Goal: Find specific page/section: Find specific page/section

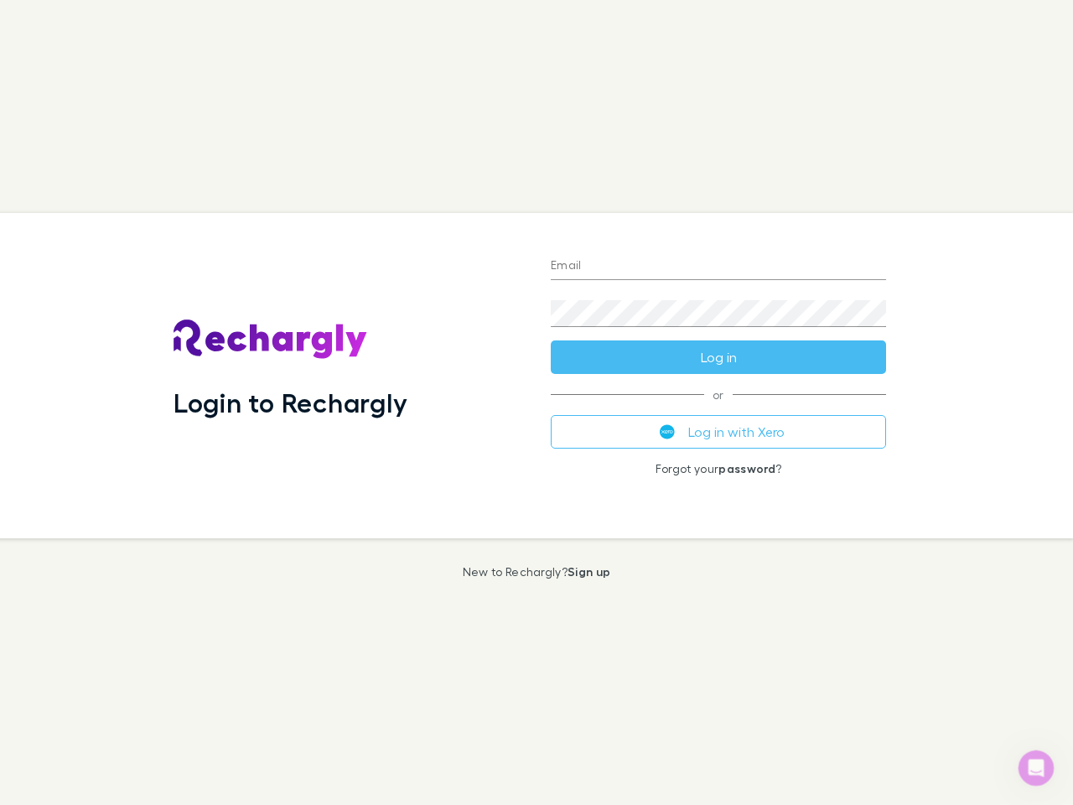
click at [537, 402] on div "Login to Rechargly" at bounding box center [348, 375] width 377 height 325
click at [718, 267] on input "Email" at bounding box center [718, 266] width 335 height 27
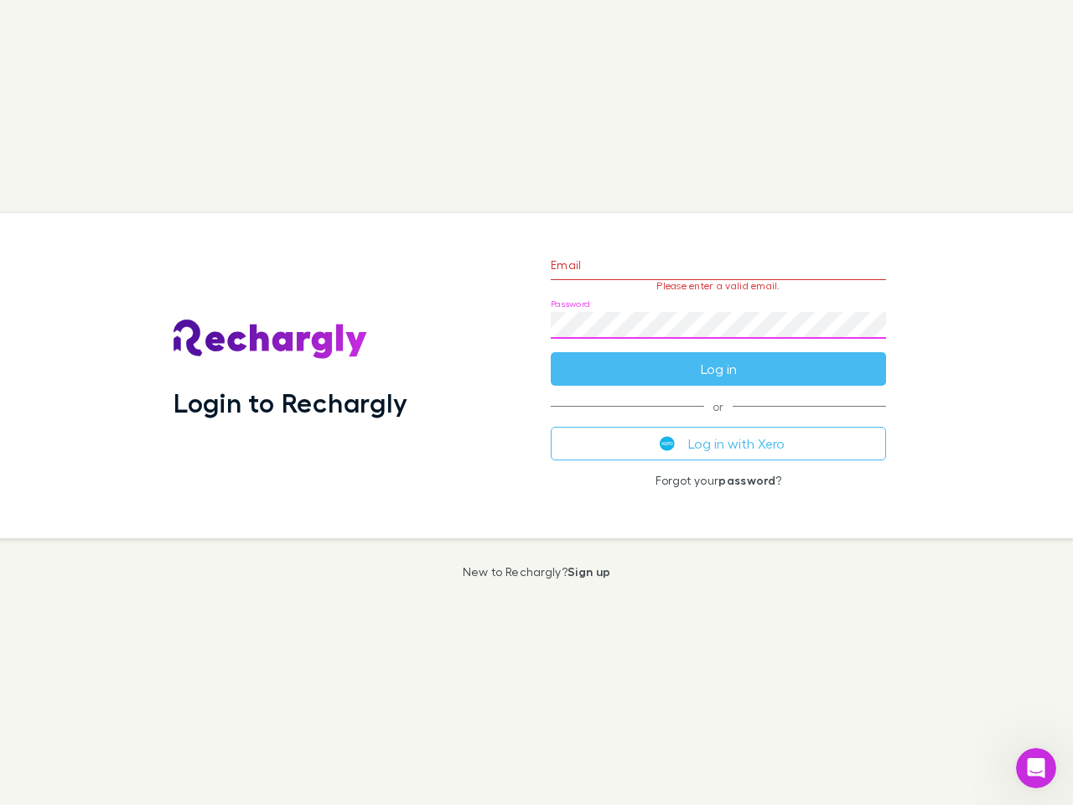
click at [718, 357] on form "Email Please enter a valid email. Password Log in" at bounding box center [718, 313] width 335 height 146
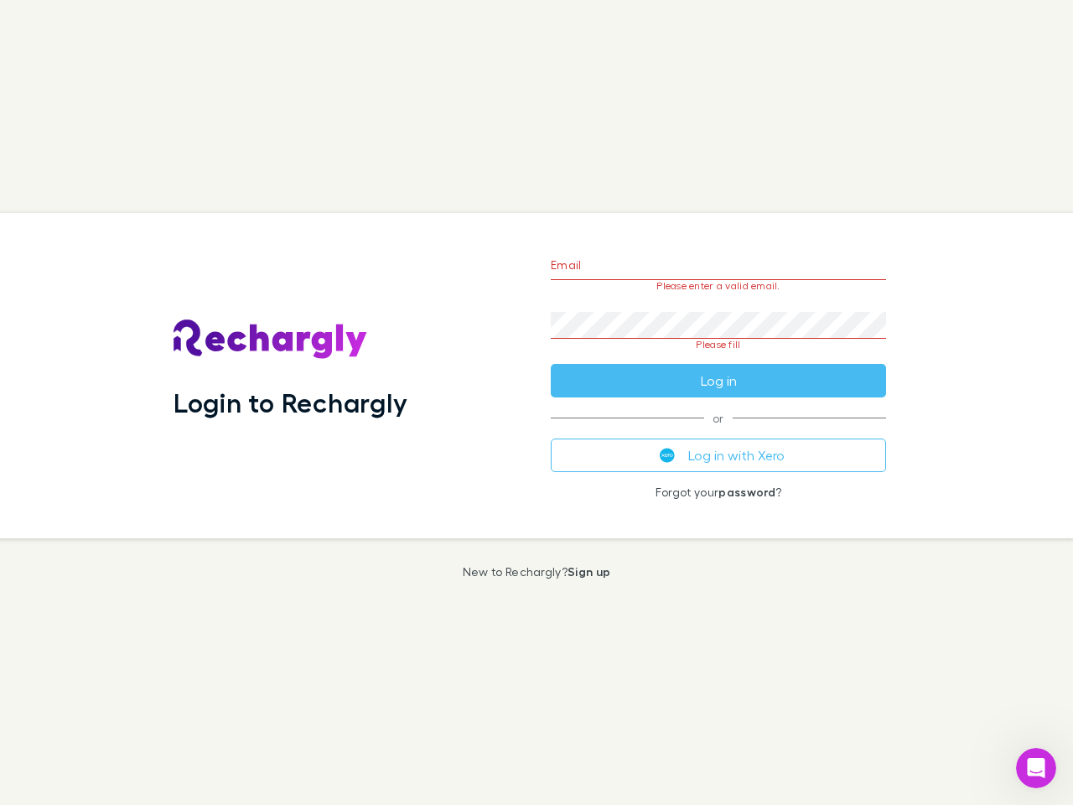
click at [718, 432] on div "Email Please enter a valid email. Password Please fill Log in or Log in with Xe…" at bounding box center [718, 375] width 362 height 325
click at [1036, 768] on icon "Open Intercom Messenger" at bounding box center [1037, 768] width 28 height 28
